Goal: Transaction & Acquisition: Purchase product/service

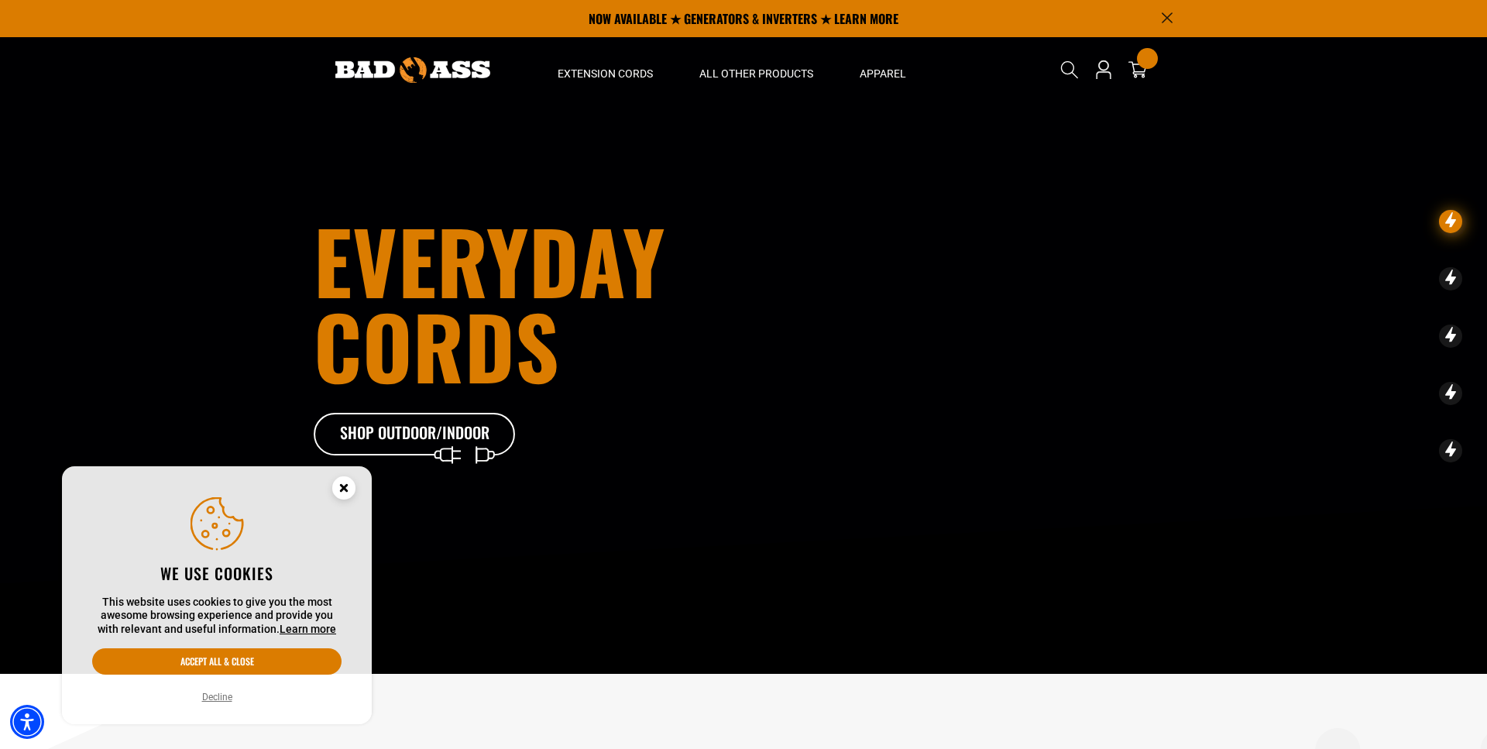
click at [345, 482] on circle "Cookie Consent" at bounding box center [343, 487] width 23 height 23
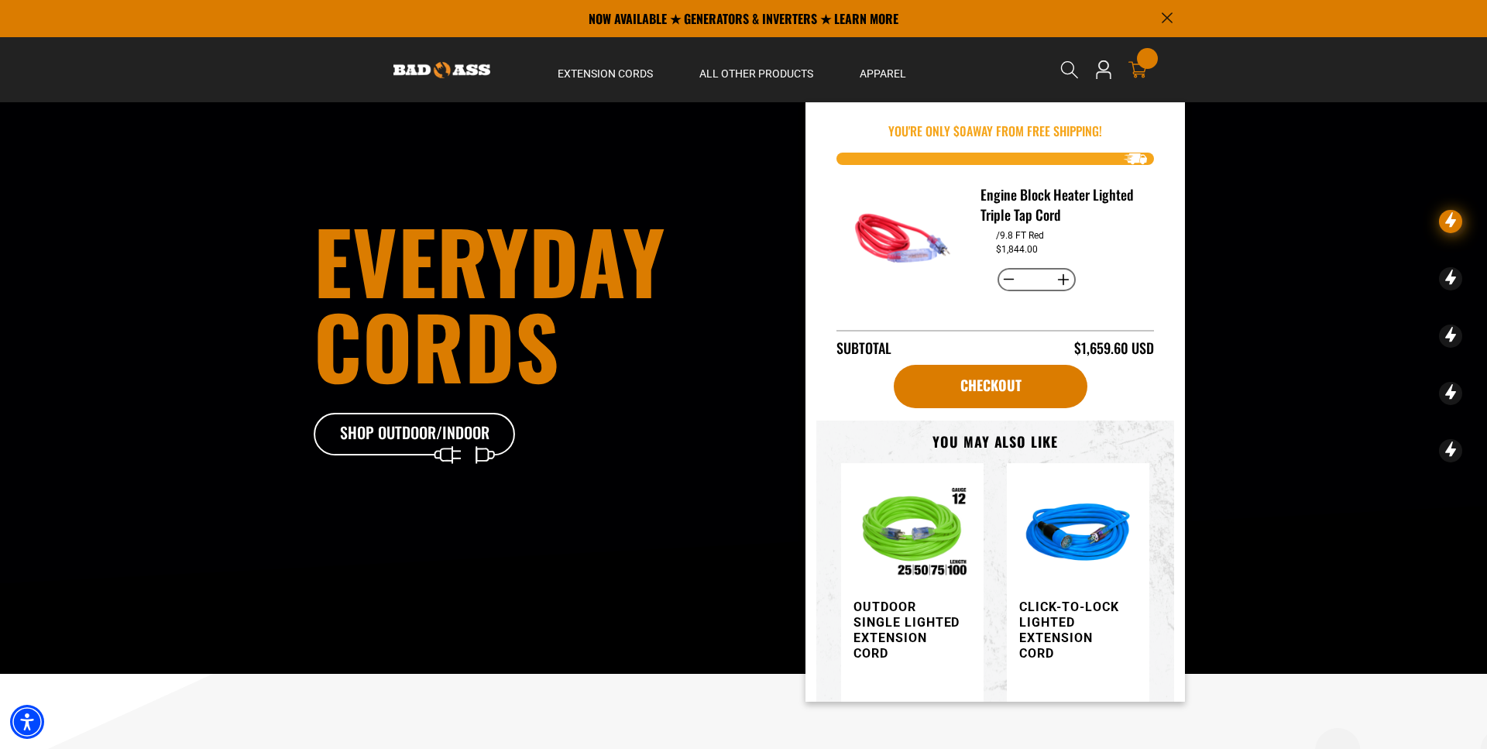
click at [1145, 58] on div "200 items" at bounding box center [1147, 58] width 21 height 21
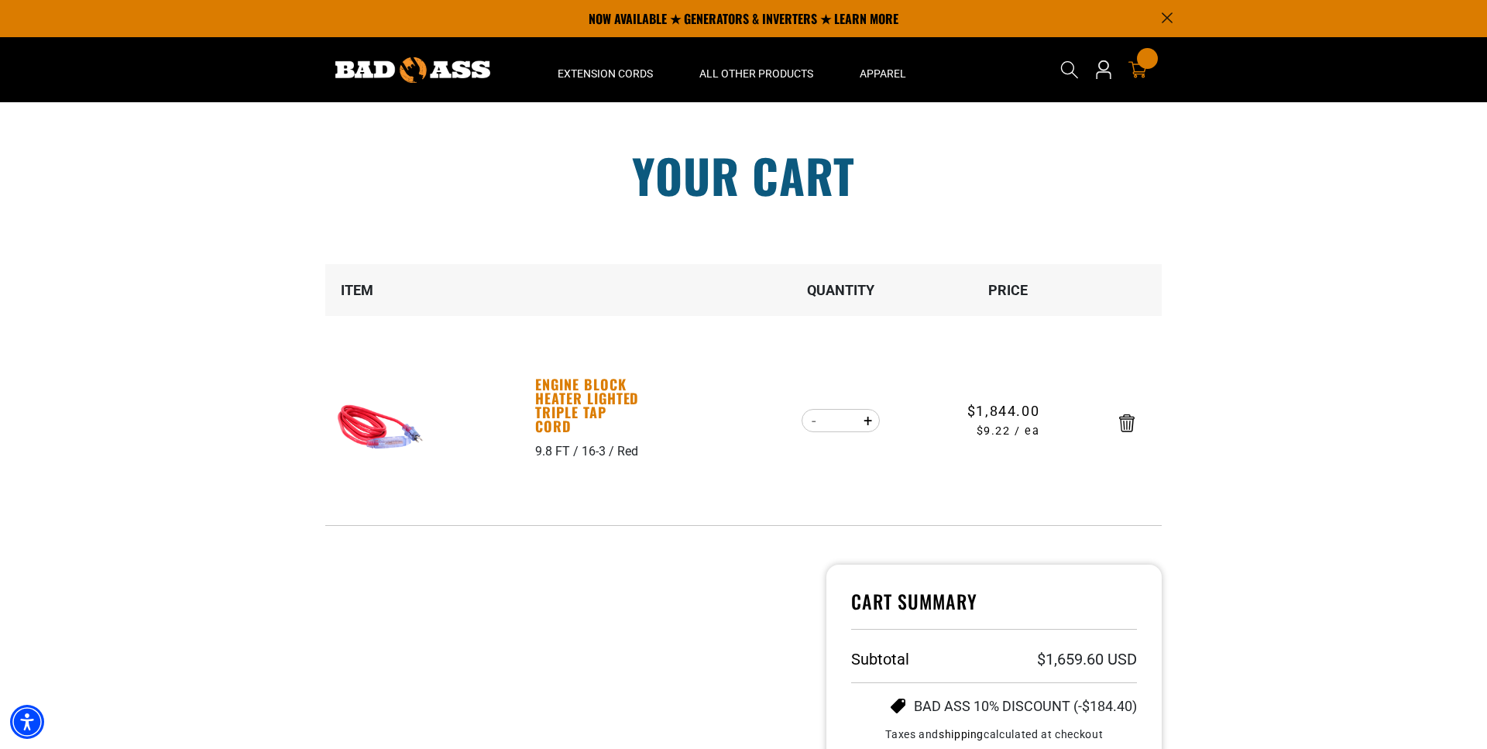
click at [575, 406] on link "Engine Block Heater Lighted Triple Tap Cord" at bounding box center [588, 405] width 107 height 56
